Goal: Information Seeking & Learning: Understand process/instructions

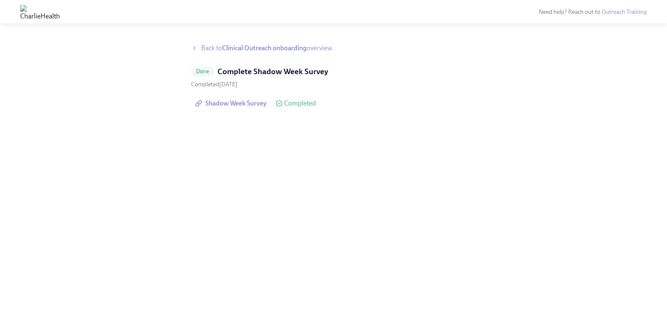
click at [214, 47] on span "Back to Clinical Outreach onboarding overview" at bounding box center [266, 48] width 131 height 9
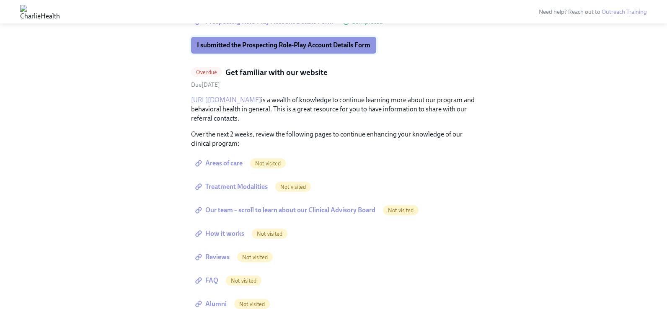
scroll to position [337, 0]
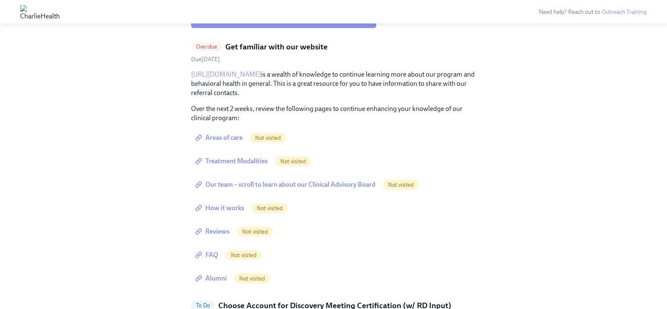
click at [229, 137] on span "Areas of care" at bounding box center [220, 138] width 46 height 8
click at [232, 162] on span "Treatment Modalities" at bounding box center [232, 161] width 71 height 8
click at [274, 187] on span "Our team – scroll to learn about our Clinical Advisory Board" at bounding box center [286, 185] width 178 height 8
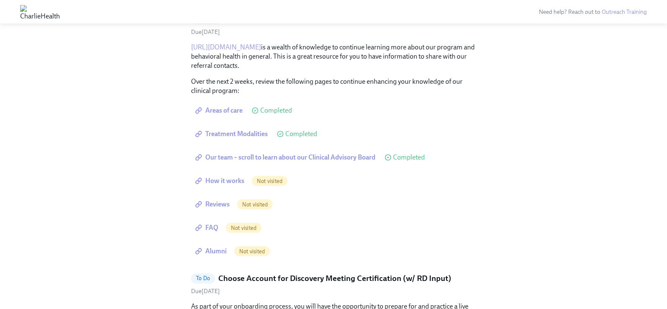
scroll to position [366, 0]
click at [224, 180] on span "How it works" at bounding box center [220, 180] width 47 height 8
click at [208, 203] on span "Reviews" at bounding box center [213, 203] width 33 height 8
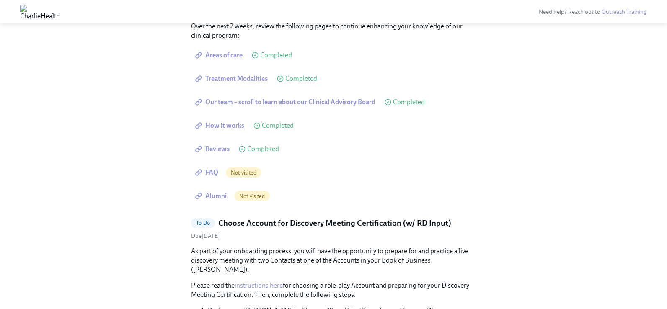
scroll to position [426, 0]
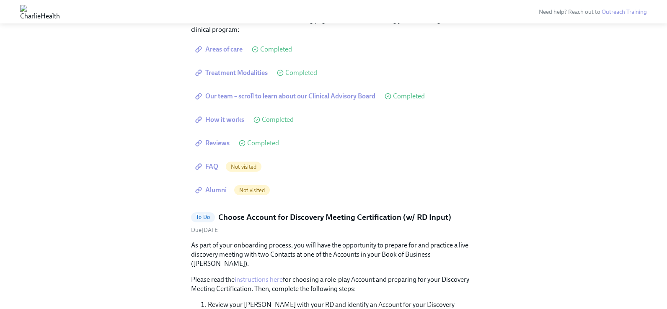
click at [206, 166] on span "FAQ" at bounding box center [207, 167] width 21 height 8
click at [207, 193] on span "Alumni" at bounding box center [212, 190] width 30 height 8
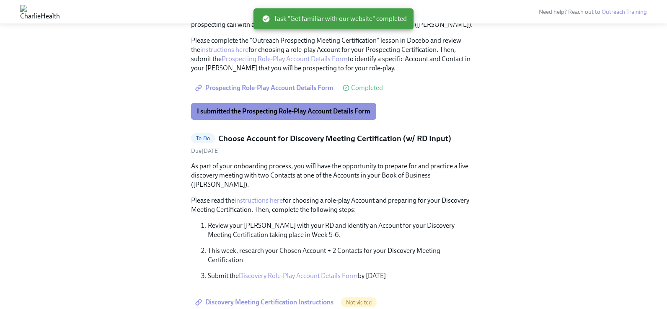
scroll to position [334, 0]
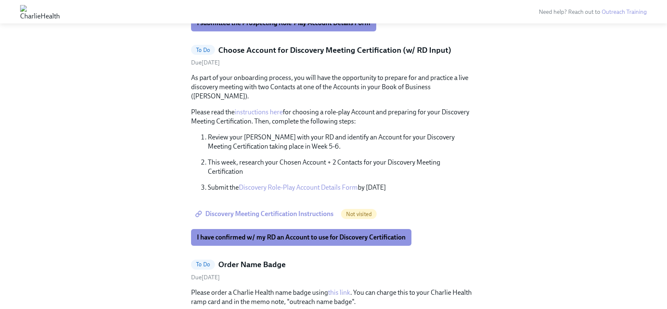
click at [290, 184] on link "Discovery Role-Play Account Details Form" at bounding box center [298, 188] width 119 height 8
